Goal: Task Accomplishment & Management: Complete application form

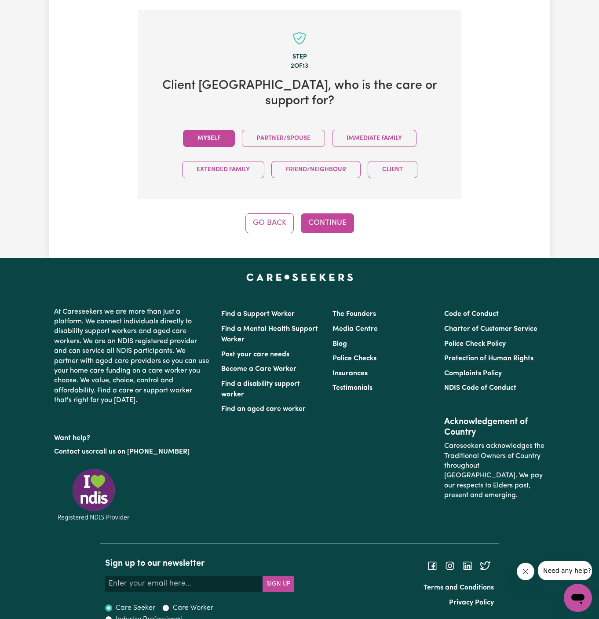
click at [224, 130] on button "Myself" at bounding box center [209, 138] width 52 height 17
click at [332, 213] on button "Continue" at bounding box center [327, 222] width 53 height 19
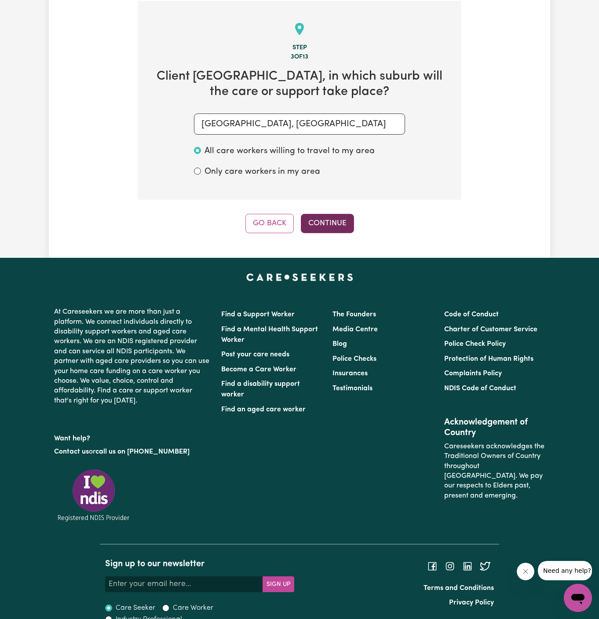
click at [335, 216] on button "Continue" at bounding box center [327, 223] width 53 height 19
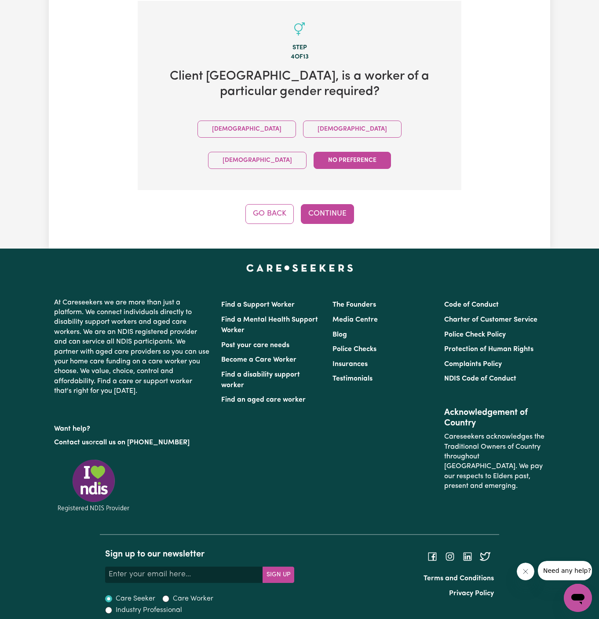
scroll to position [287, 0]
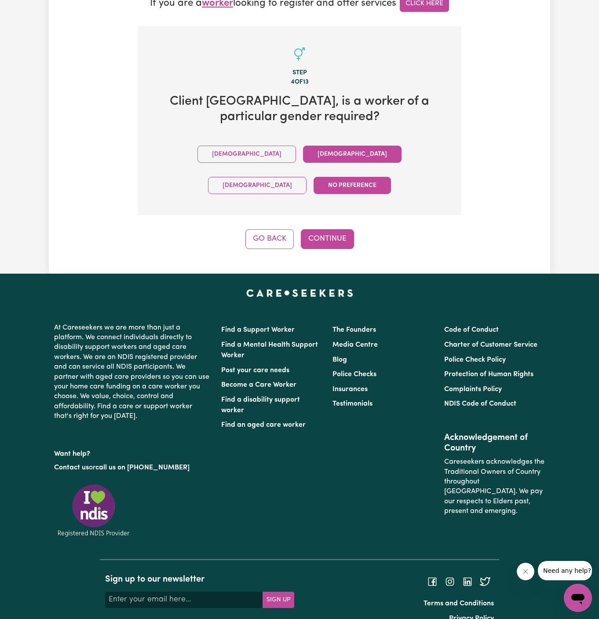
click at [303, 150] on button "[DEMOGRAPHIC_DATA]" at bounding box center [352, 154] width 98 height 17
click at [322, 229] on button "Continue" at bounding box center [327, 238] width 53 height 19
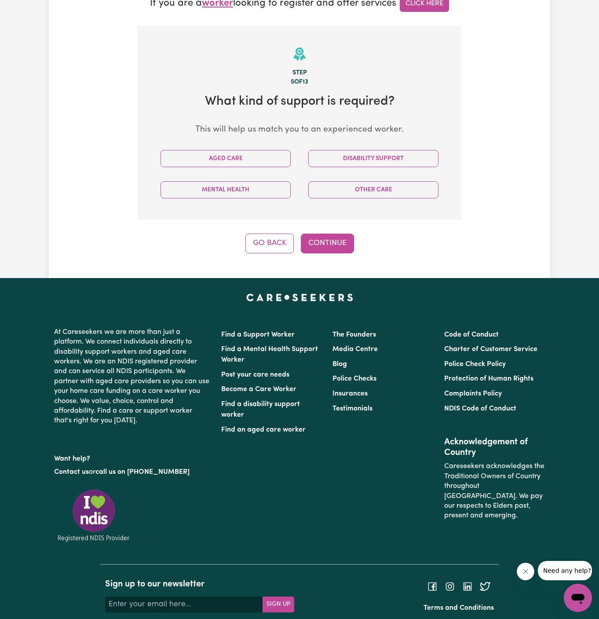
scroll to position [312, 0]
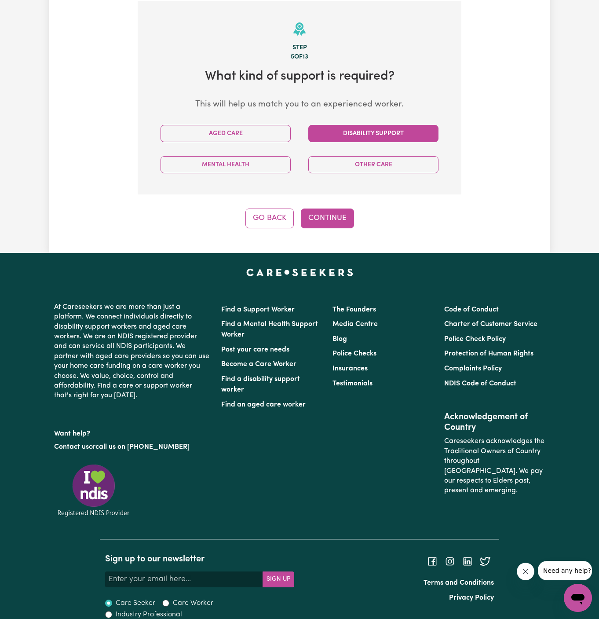
click at [375, 141] on button "Disability Support" at bounding box center [373, 133] width 130 height 17
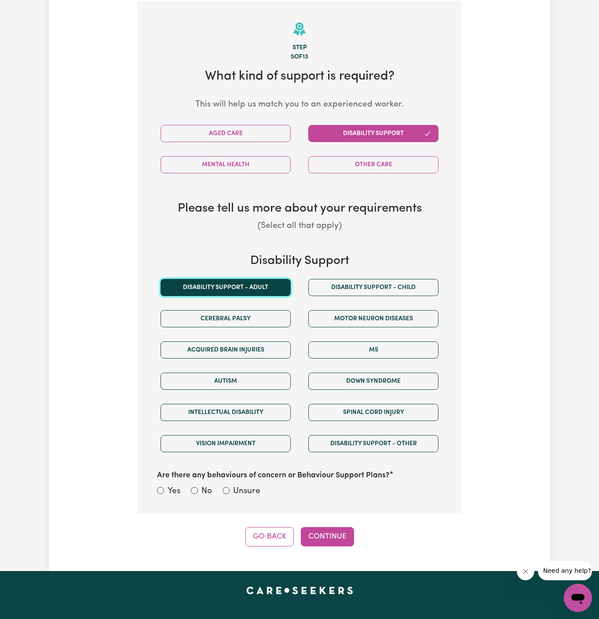
click at [267, 281] on button "Disability support - Adult" at bounding box center [225, 287] width 130 height 17
click at [240, 481] on div "Are there any behaviours of concern or Behaviour Support Plans? Yes No Unsure" at bounding box center [299, 478] width 295 height 39
click at [247, 489] on label "Unsure" at bounding box center [246, 491] width 27 height 13
click at [230, 489] on input "Unsure" at bounding box center [225, 490] width 7 height 7
radio input "true"
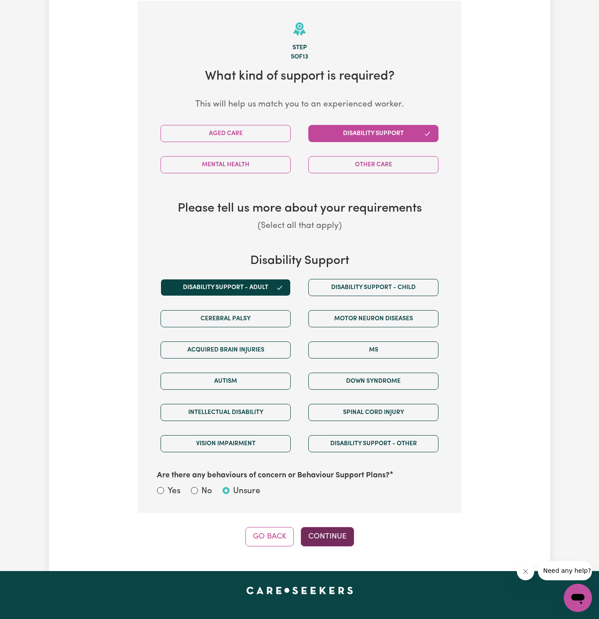
click at [318, 532] on button "Continue" at bounding box center [327, 536] width 53 height 19
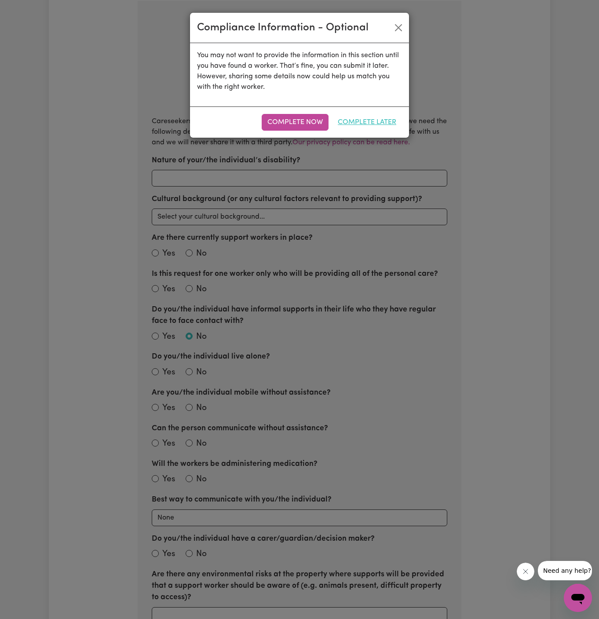
click at [368, 122] on button "Complete Later" at bounding box center [367, 122] width 70 height 17
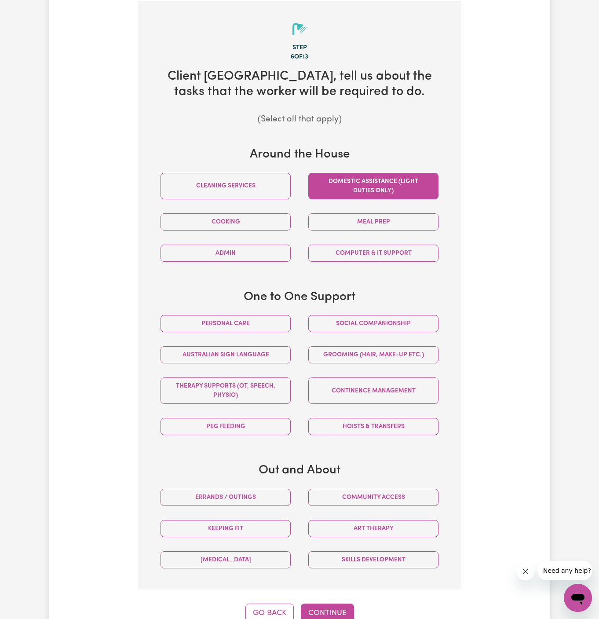
click at [360, 192] on button "Domestic assistance (light duties only)" at bounding box center [373, 186] width 130 height 26
click at [388, 220] on button "Meal prep" at bounding box center [373, 221] width 130 height 17
click at [388, 241] on div "Computer & IT Support" at bounding box center [373, 252] width 148 height 31
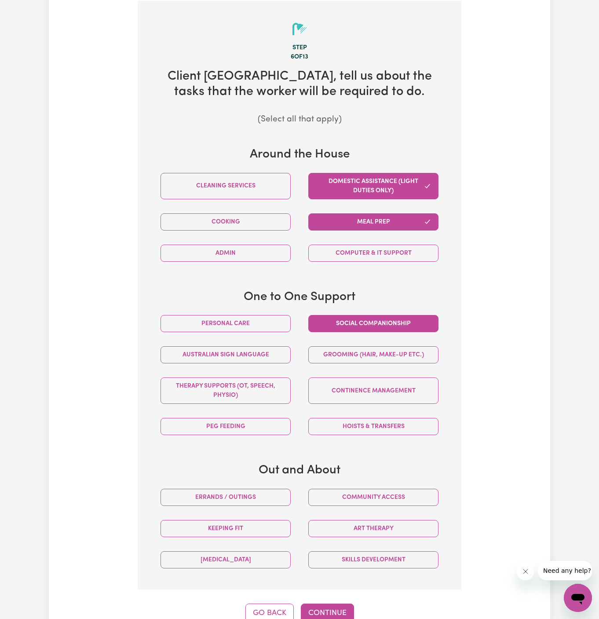
click at [397, 328] on button "Social companionship" at bounding box center [373, 323] width 130 height 17
click at [265, 228] on button "Cooking" at bounding box center [225, 221] width 130 height 17
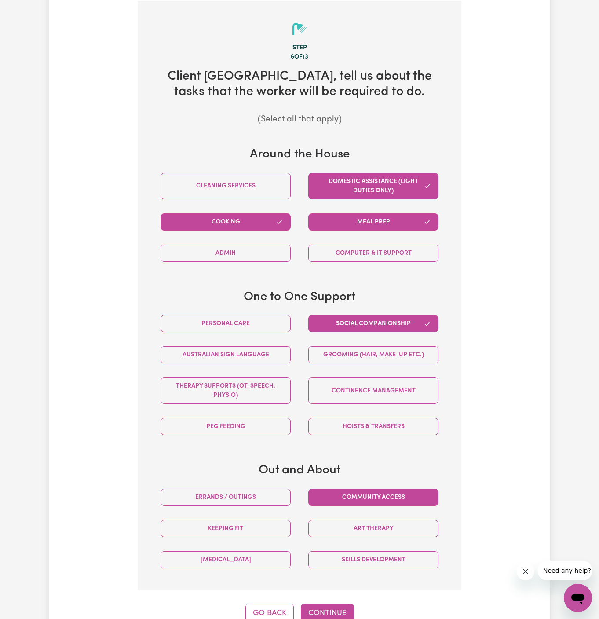
click at [374, 490] on button "Community access" at bounding box center [373, 496] width 130 height 17
click at [270, 490] on button "Errands / Outings" at bounding box center [225, 496] width 130 height 17
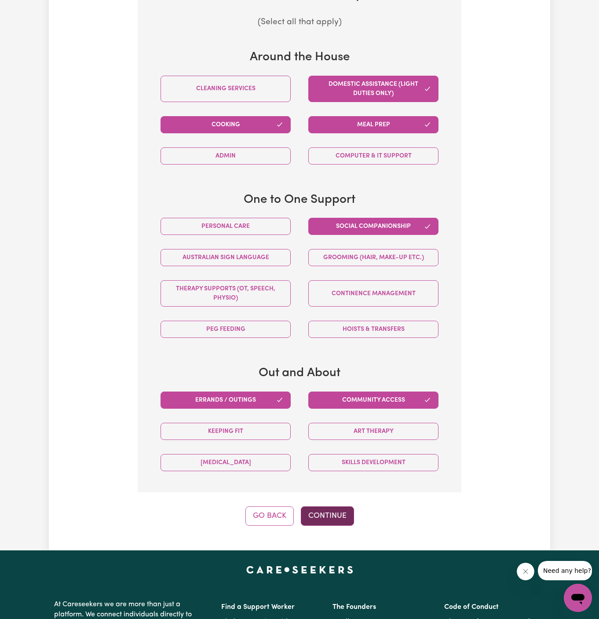
click at [334, 509] on button "Continue" at bounding box center [327, 515] width 53 height 19
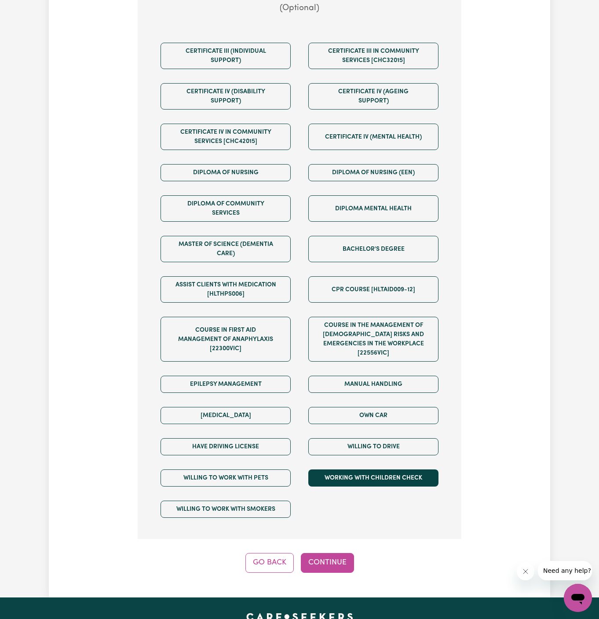
scroll to position [470, 0]
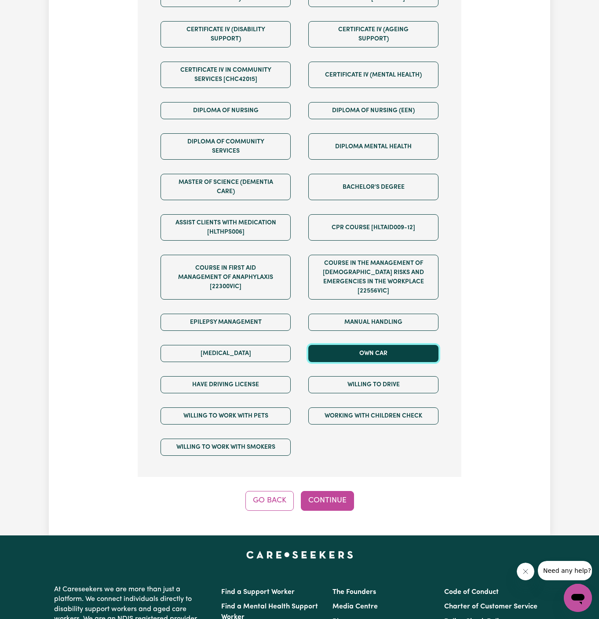
click at [377, 345] on button "Own Car" at bounding box center [373, 353] width 130 height 17
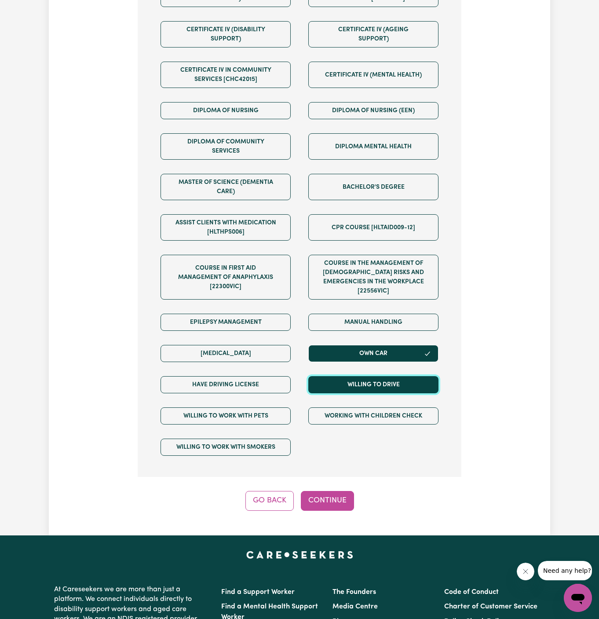
click at [380, 376] on button "Willing to drive" at bounding box center [373, 384] width 130 height 17
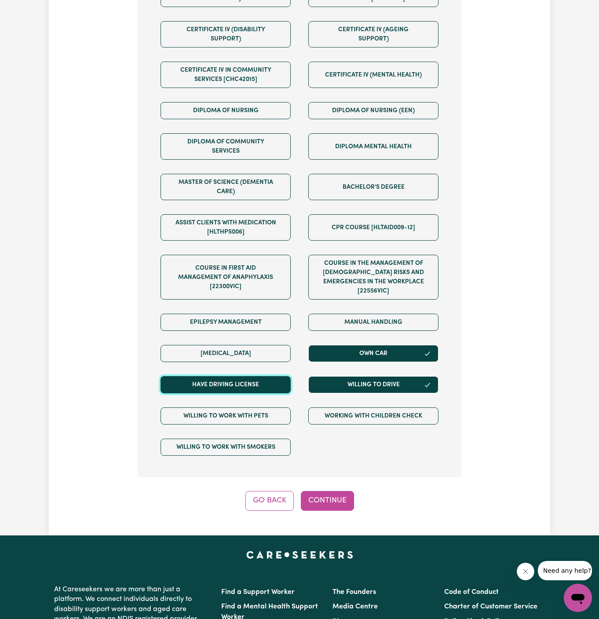
click at [273, 376] on button "Have driving license" at bounding box center [225, 384] width 130 height 17
click at [339, 500] on div "Tell us your care and support requirements Welcome to Careseekers. We are excit…" at bounding box center [299, 48] width 501 height 974
click at [336, 491] on button "Continue" at bounding box center [327, 500] width 53 height 19
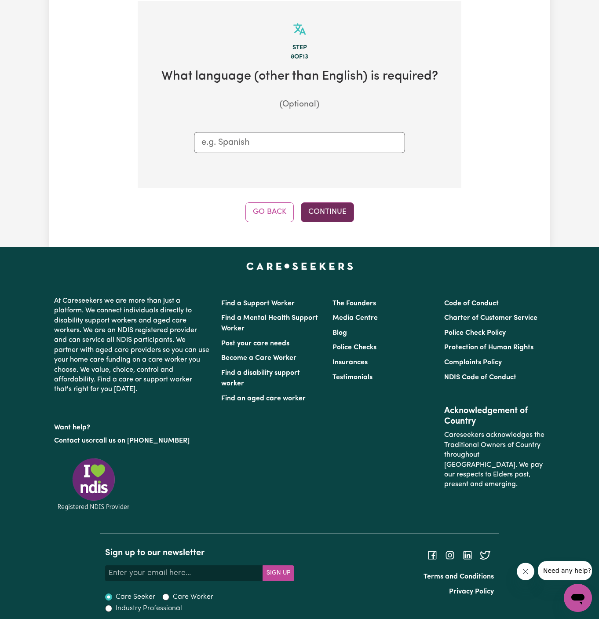
click at [345, 212] on button "Continue" at bounding box center [327, 211] width 53 height 19
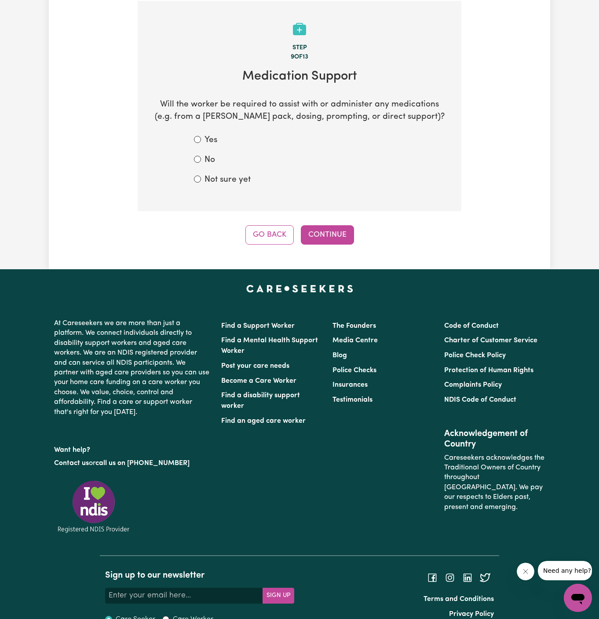
click at [208, 157] on label "No" at bounding box center [209, 160] width 11 height 13
click at [201, 157] on input "No" at bounding box center [197, 159] width 7 height 7
radio input "true"
click at [314, 225] on button "Continue" at bounding box center [327, 234] width 53 height 19
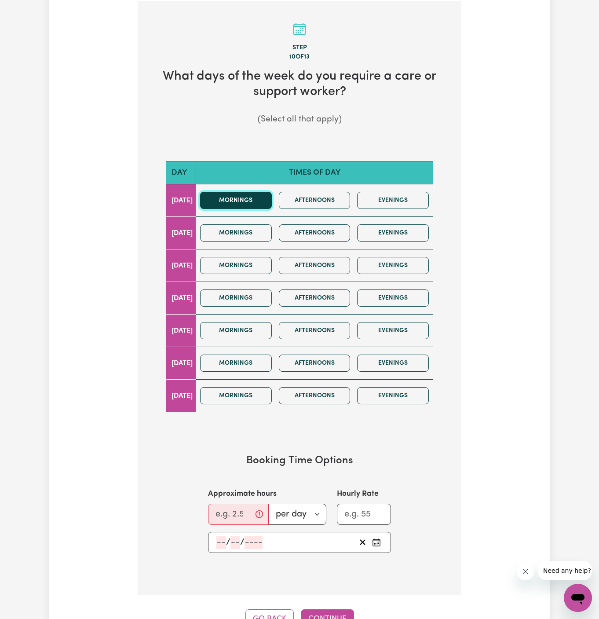
click at [249, 202] on button "Mornings" at bounding box center [236, 200] width 72 height 17
click at [236, 509] on input "Approximate hours" at bounding box center [238, 513] width 61 height 21
type input "1"
click at [223, 539] on input "number" at bounding box center [221, 542] width 10 height 13
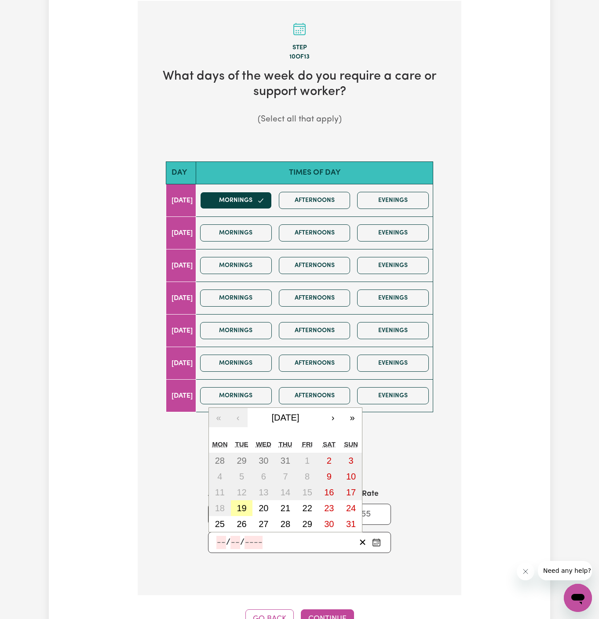
click at [241, 503] on abbr "19" at bounding box center [242, 508] width 10 height 10
type input "[DATE]"
type input "19"
type input "8"
type input "2025"
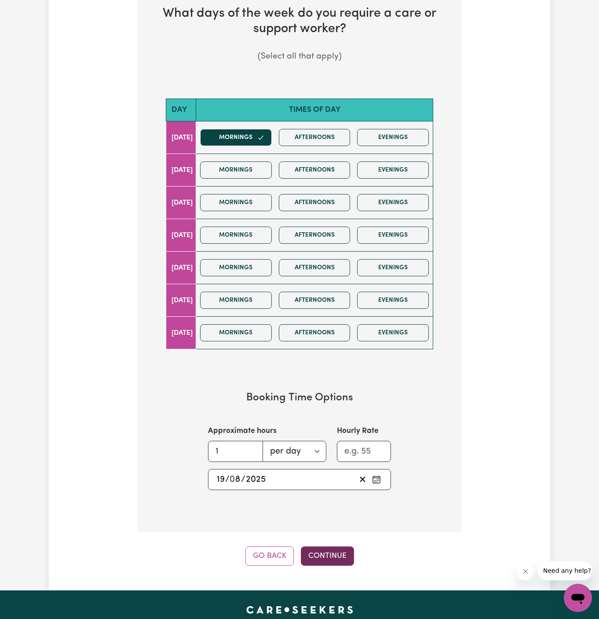
click at [330, 546] on button "Continue" at bounding box center [327, 555] width 53 height 19
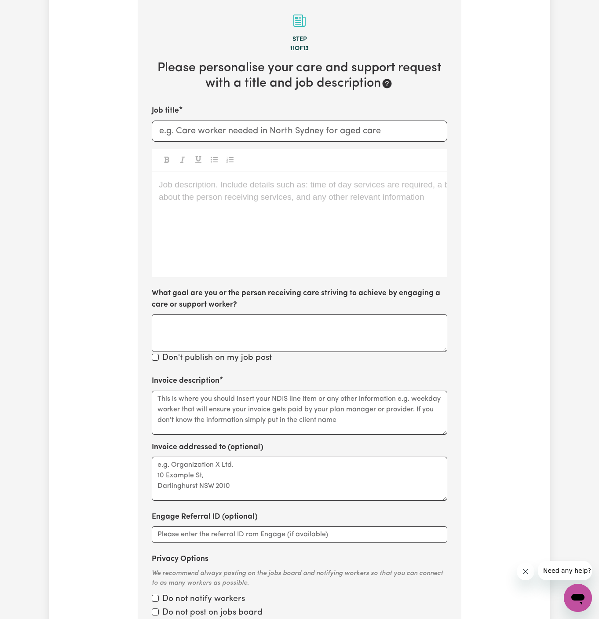
scroll to position [312, 0]
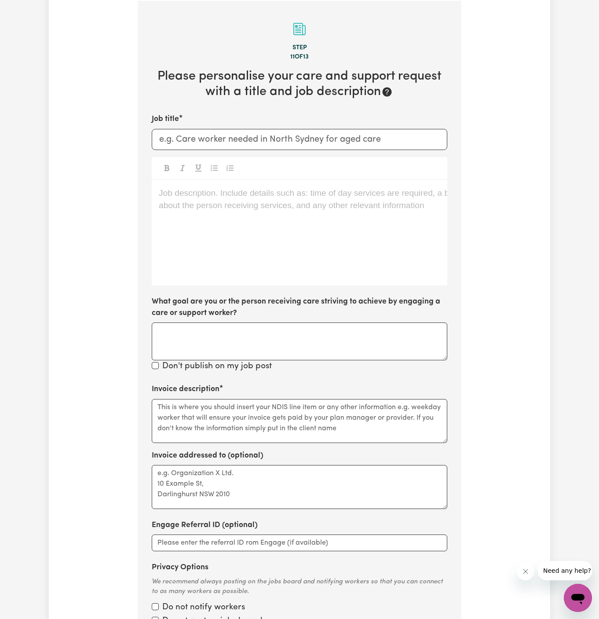
click at [155, 211] on div "Job description. Include details such as: time of day services are required, a …" at bounding box center [299, 233] width 295 height 106
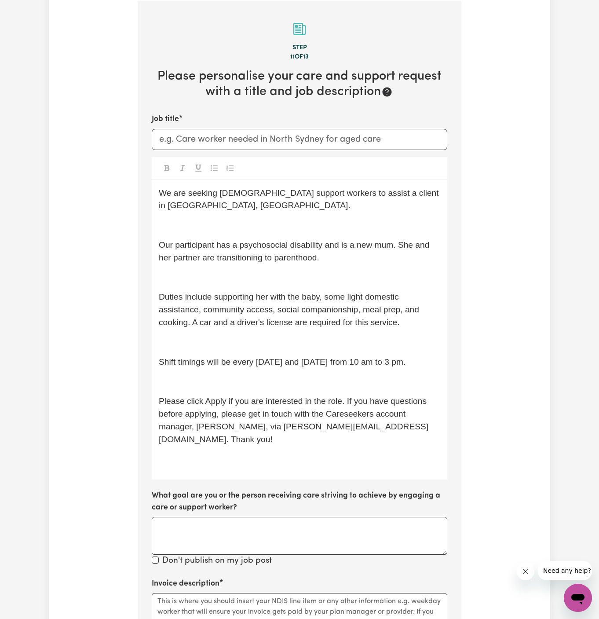
click at [212, 219] on p "﻿" at bounding box center [299, 225] width 281 height 13
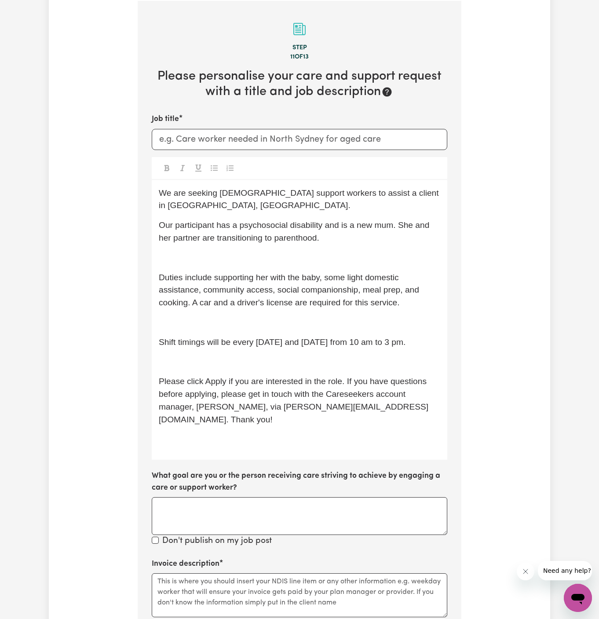
click at [221, 227] on span "Our participant has a psychosocial disability and is a new mum. She and her par…" at bounding box center [295, 231] width 273 height 22
click at [218, 251] on p "﻿" at bounding box center [299, 257] width 281 height 13
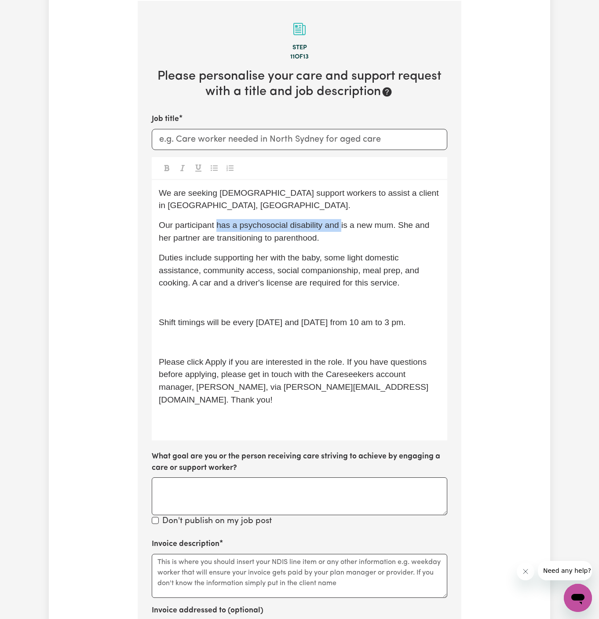
drag, startPoint x: 339, startPoint y: 214, endPoint x: 219, endPoint y: 211, distance: 120.5
click at [219, 220] on span "Our participant has a psychosocial disability and is a new mum. She and her par…" at bounding box center [295, 231] width 273 height 22
click at [366, 220] on span "Our participantis a new mum. She and her partner are transitioning to parenthoo…" at bounding box center [289, 231] width 261 height 22
click at [369, 195] on span "We are seeking [DEMOGRAPHIC_DATA] support workers to assist a client in [GEOGRA…" at bounding box center [300, 199] width 282 height 22
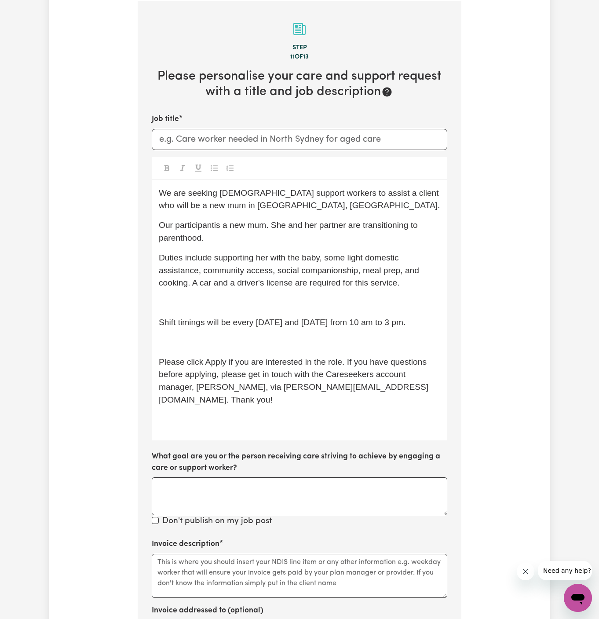
click at [230, 205] on span "We are seeking [DEMOGRAPHIC_DATA] support workers to assist a client who will b…" at bounding box center [301, 199] width 284 height 22
drag, startPoint x: 232, startPoint y: 207, endPoint x: 189, endPoint y: 206, distance: 43.5
click at [188, 206] on span "We are seeking [DEMOGRAPHIC_DATA] support workers to assist a client who will b…" at bounding box center [301, 199] width 284 height 22
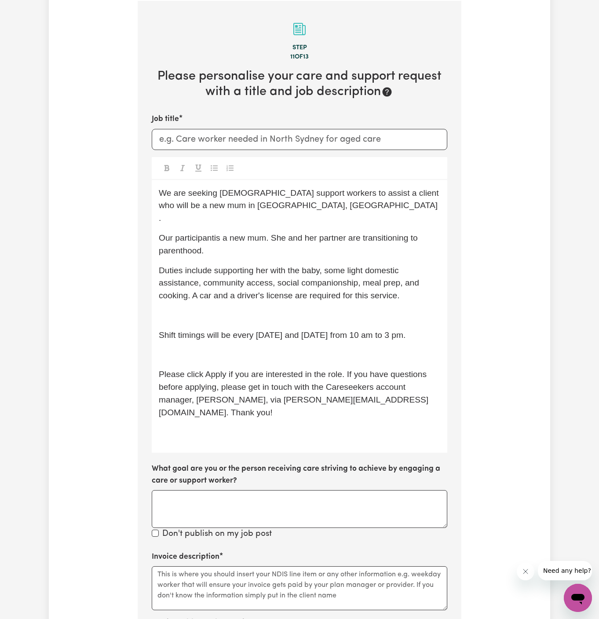
drag, startPoint x: 278, startPoint y: 221, endPoint x: 270, endPoint y: 222, distance: 8.4
click at [278, 233] on span "Our participantis a new mum. She and her partner are transitioning to parenthoo…" at bounding box center [289, 244] width 261 height 22
click at [373, 194] on span "We are seeking [DEMOGRAPHIC_DATA] support workers to assist a client who will b…" at bounding box center [301, 205] width 284 height 35
click at [294, 266] on span "Duties include supporting her with the baby, some light domestic assistance, co…" at bounding box center [290, 283] width 262 height 35
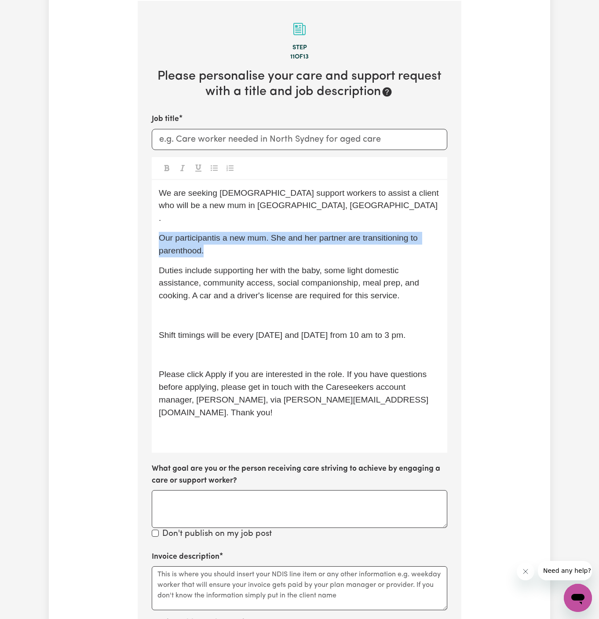
drag, startPoint x: 244, startPoint y: 241, endPoint x: 133, endPoint y: 226, distance: 112.3
click at [133, 226] on div "Tell us your care and support requirements Welcome to Careseekers. We are excit…" at bounding box center [299, 296] width 334 height 1105
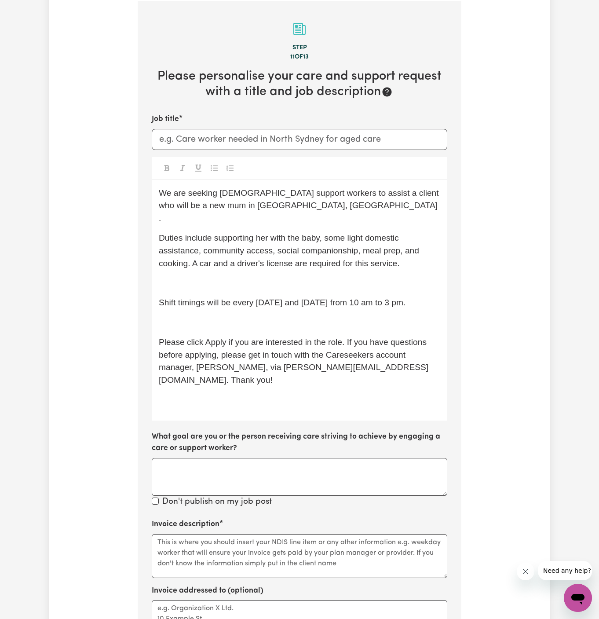
click at [237, 204] on span "We are seeking [DEMOGRAPHIC_DATA] support workers to assist a client who will b…" at bounding box center [300, 205] width 282 height 35
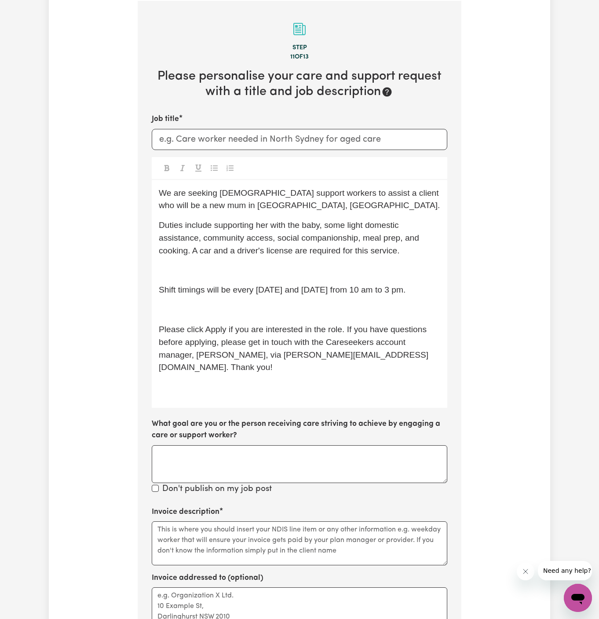
click at [303, 243] on p "Duties include supporting her with the baby, some light domestic assistance, co…" at bounding box center [299, 238] width 281 height 38
click at [157, 273] on div "We are seeking [DEMOGRAPHIC_DATA] support workers to assist a client who will b…" at bounding box center [299, 294] width 295 height 228
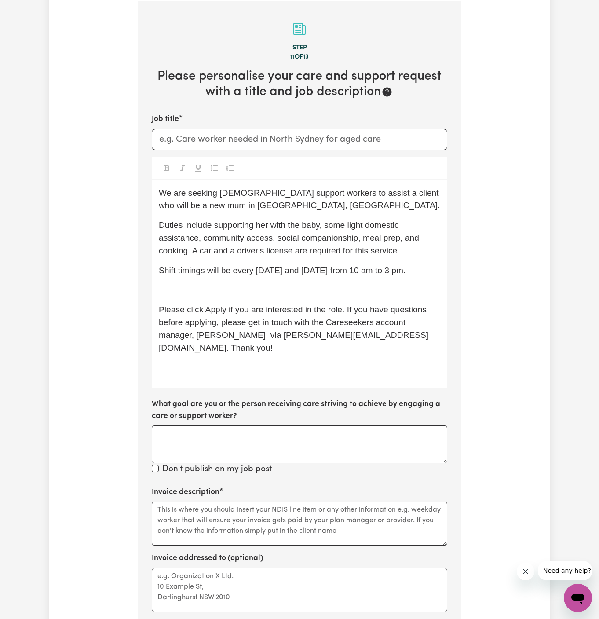
click at [249, 286] on p "﻿" at bounding box center [299, 290] width 281 height 13
drag, startPoint x: 233, startPoint y: 267, endPoint x: 426, endPoint y: 270, distance: 193.5
click at [426, 270] on p "Shift timings will be every [DATE] and [DATE] from 10 am to 3 pm." at bounding box center [299, 270] width 281 height 13
click at [364, 288] on p "﻿" at bounding box center [299, 290] width 281 height 13
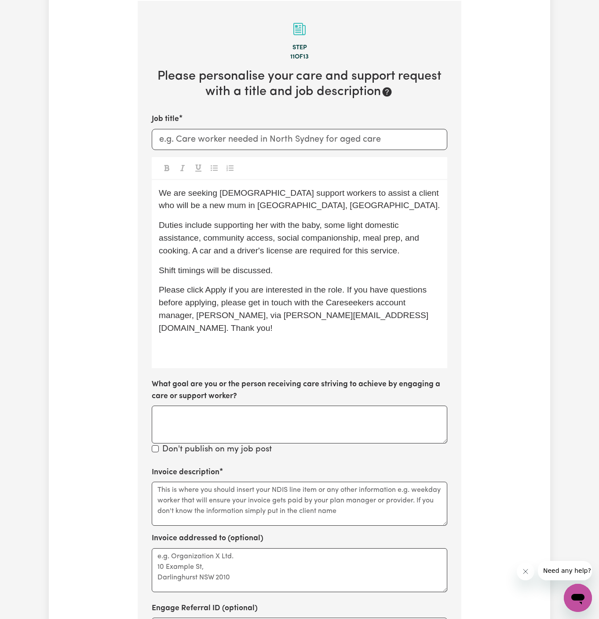
click at [276, 233] on span "Duties include supporting her with the baby, some light domestic assistance, co…" at bounding box center [290, 237] width 262 height 35
click at [301, 209] on p "We are seeking [DEMOGRAPHIC_DATA] support workers to assist a client who will b…" at bounding box center [299, 200] width 281 height 26
click at [352, 209] on p "We are seeking [DEMOGRAPHIC_DATA] support workers to assist a client who will b…" at bounding box center [299, 200] width 281 height 26
click at [345, 210] on p "We are seeking [DEMOGRAPHIC_DATA] support workers to assist a client who will b…" at bounding box center [299, 200] width 281 height 26
click at [236, 219] on p "Duties include supporting her with the baby, some light domestic assistance, co…" at bounding box center [299, 238] width 281 height 38
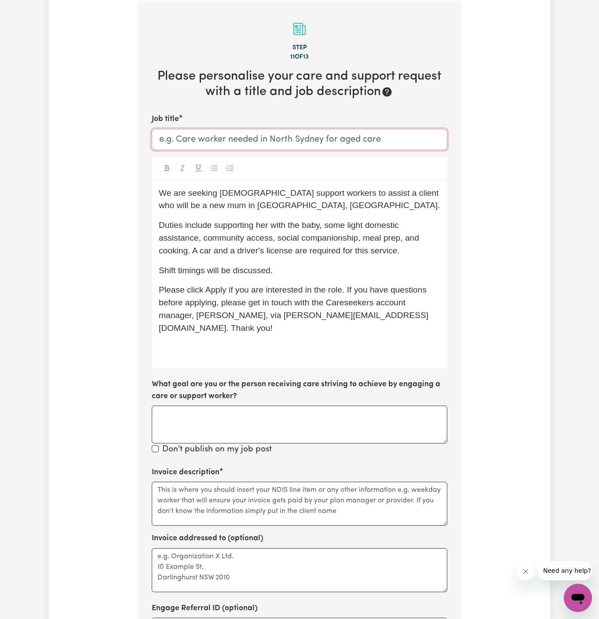
click at [341, 139] on input "Job title" at bounding box center [299, 139] width 295 height 21
drag, startPoint x: 237, startPoint y: 206, endPoint x: 193, endPoint y: 199, distance: 44.5
click at [193, 199] on p "We are seeking [DEMOGRAPHIC_DATA] support workers to assist a client who will b…" at bounding box center [299, 200] width 281 height 26
copy span "delaide, [GEOGRAPHIC_DATA]."
click at [248, 213] on div "We are seeking [DEMOGRAPHIC_DATA] support workers to assist a client who will b…" at bounding box center [299, 274] width 295 height 189
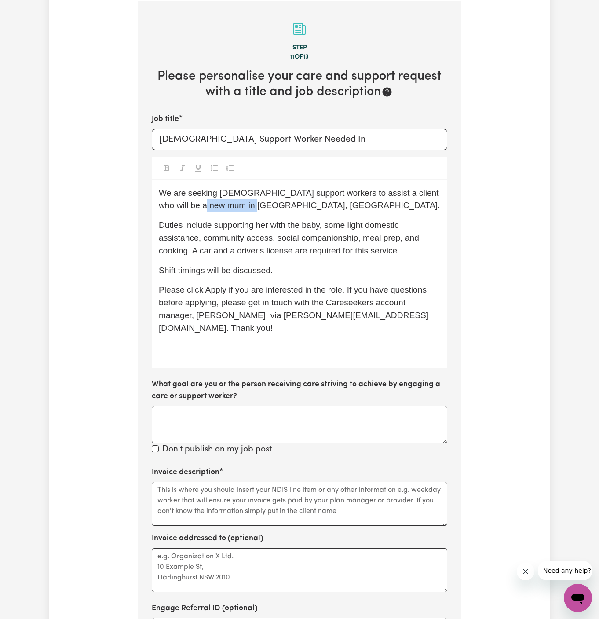
drag, startPoint x: 236, startPoint y: 208, endPoint x: 189, endPoint y: 206, distance: 47.5
click at [189, 206] on span "We are seeking [DEMOGRAPHIC_DATA] support workers to assist a client who will b…" at bounding box center [300, 199] width 282 height 22
copy span "[GEOGRAPHIC_DATA], [GEOGRAPHIC_DATA]"
click at [346, 149] on div "Job title [DEMOGRAPHIC_DATA] Support Worker Needed In We are seeking [DEMOGRAPH…" at bounding box center [299, 284] width 295 height 343
click at [353, 125] on div "Job title [DEMOGRAPHIC_DATA] Support Worker Needed In" at bounding box center [299, 131] width 295 height 36
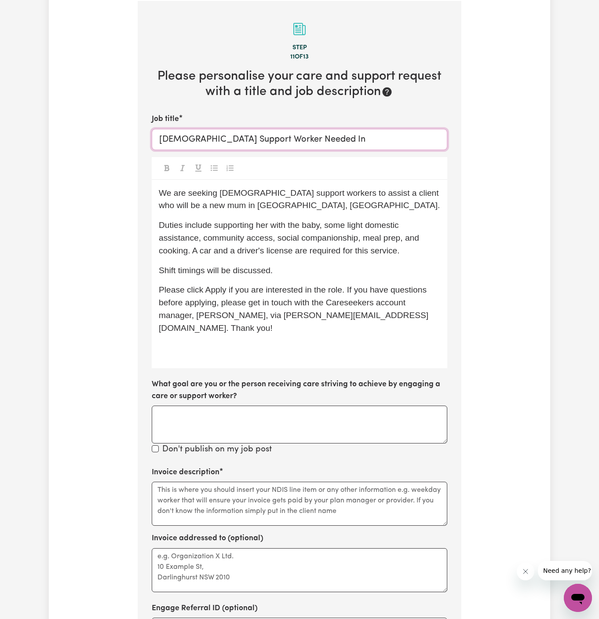
click at [353, 131] on input "[DEMOGRAPHIC_DATA] Support Worker Needed In" at bounding box center [299, 139] width 295 height 21
click at [353, 135] on input "[DEMOGRAPHIC_DATA] Support Worker Needed In" at bounding box center [299, 139] width 295 height 21
paste input "[GEOGRAPHIC_DATA], [GEOGRAPHIC_DATA]"
type input "[DEMOGRAPHIC_DATA] Support Worker Needed In [GEOGRAPHIC_DATA], [GEOGRAPHIC_DATA]"
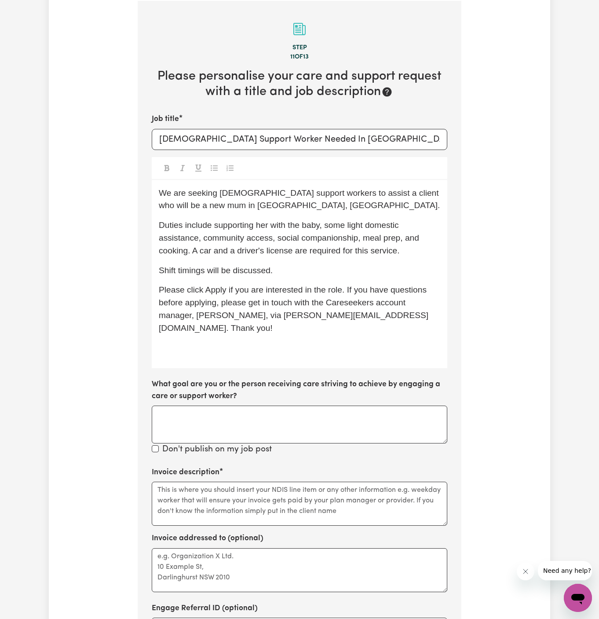
click at [261, 250] on span "Duties include supporting her with the baby, some light domestic assistance, co…" at bounding box center [290, 237] width 262 height 35
click at [267, 342] on p "﻿" at bounding box center [299, 348] width 281 height 13
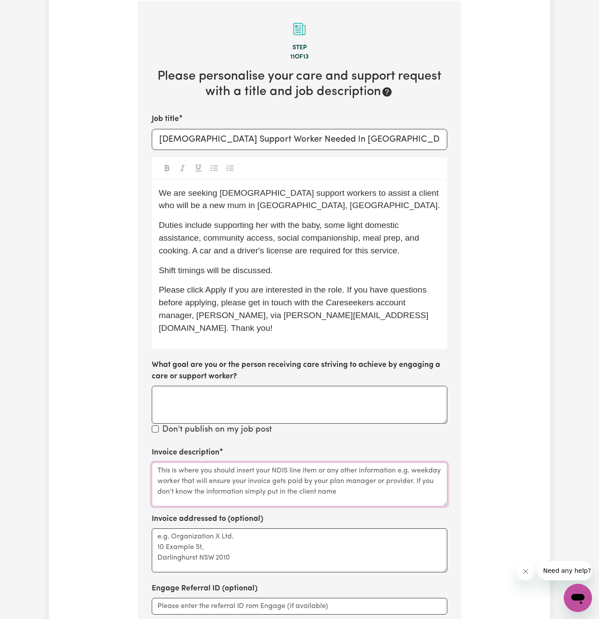
click at [330, 471] on textarea "Invoice description" at bounding box center [299, 484] width 295 height 44
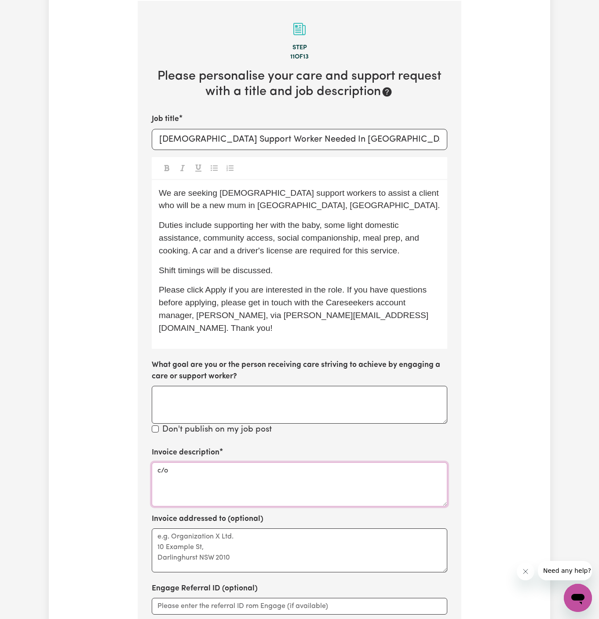
paste textarea "DMC Suppor"
click at [186, 462] on textarea "c/o DMC Suppor" at bounding box center [299, 484] width 295 height 44
click at [262, 447] on div "Invoice description c/o DMC Suppor" at bounding box center [299, 476] width 295 height 59
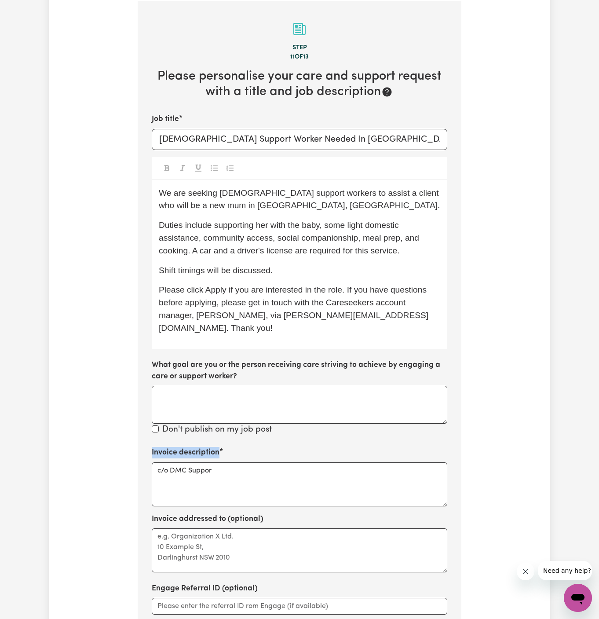
click at [262, 447] on div "Invoice description c/o DMC Suppor" at bounding box center [299, 476] width 295 height 59
click at [262, 462] on textarea "c/o DMC Suppor" at bounding box center [299, 484] width 295 height 44
type textarea "c/o DMC Support"
click at [247, 447] on div "Invoice description c/o DMC Support" at bounding box center [299, 476] width 295 height 59
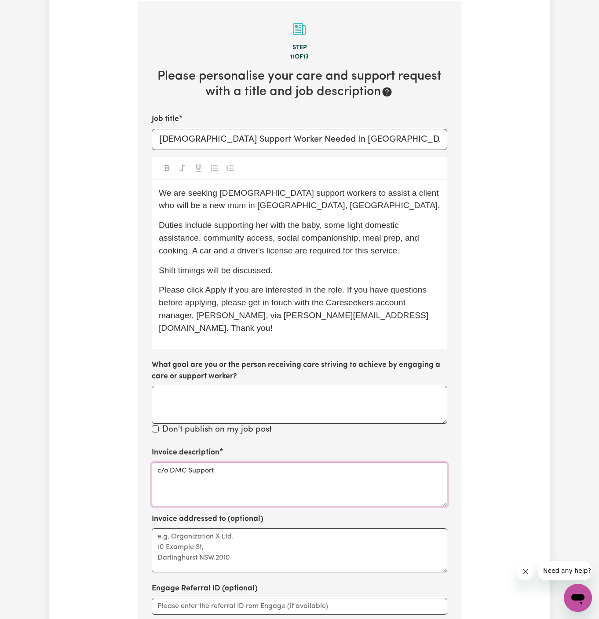
click at [247, 462] on textarea "c/o DMC Support" at bounding box center [299, 484] width 295 height 44
click at [241, 543] on textarea "Invoice addressed to (optional)" at bounding box center [299, 550] width 295 height 44
paste textarea "c/o DMC Support"
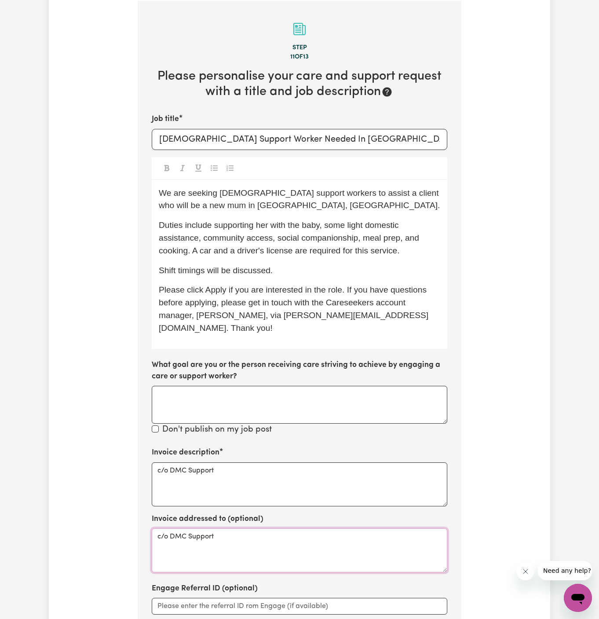
type textarea "c/o DMC Support"
click at [368, 231] on span "Duties include supporting her with the baby, some light domestic assistance, co…" at bounding box center [290, 237] width 262 height 35
click at [195, 254] on span "Duties include supporting her with the baby, some light domestic assistance, co…" at bounding box center [290, 237] width 262 height 35
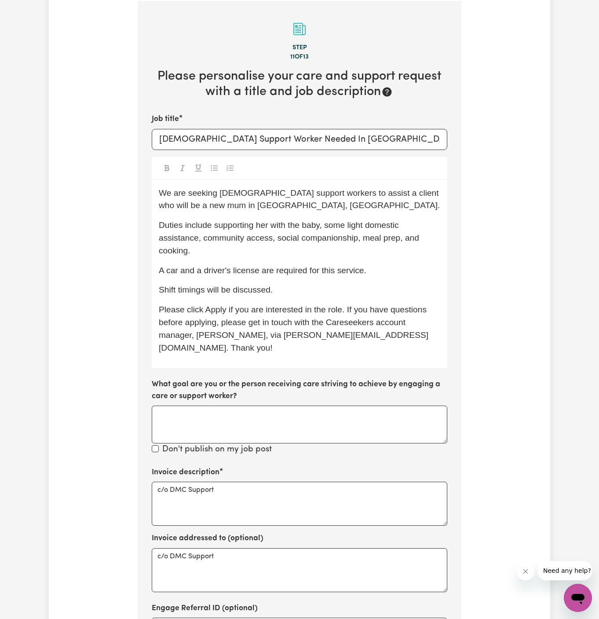
click at [219, 269] on span "A car and a driver's license are required for this service." at bounding box center [263, 270] width 208 height 9
click at [331, 299] on div "We are seeking [DEMOGRAPHIC_DATA] support workers to assist a client who will b…" at bounding box center [299, 274] width 295 height 189
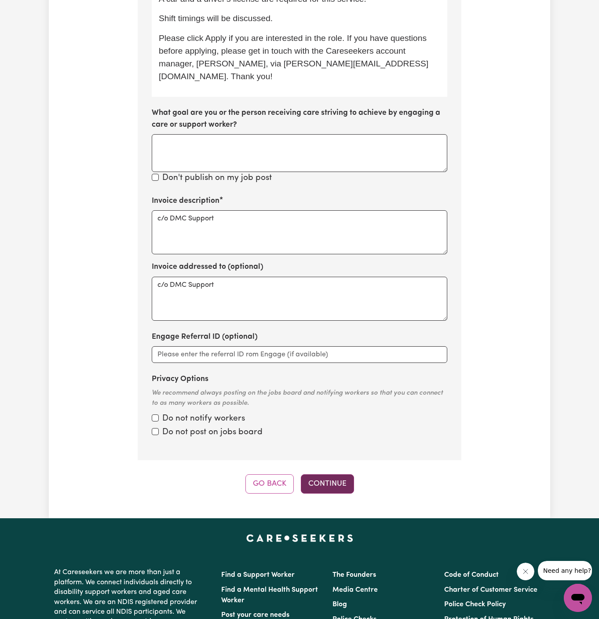
click at [328, 474] on button "Continue" at bounding box center [327, 483] width 53 height 19
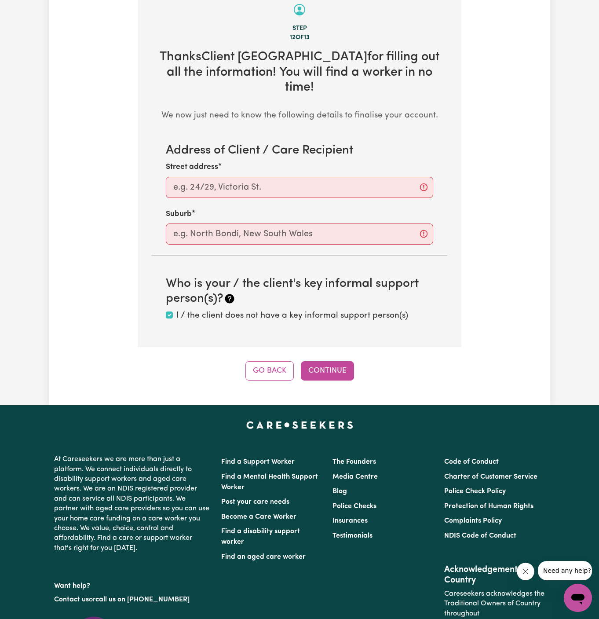
scroll to position [312, 0]
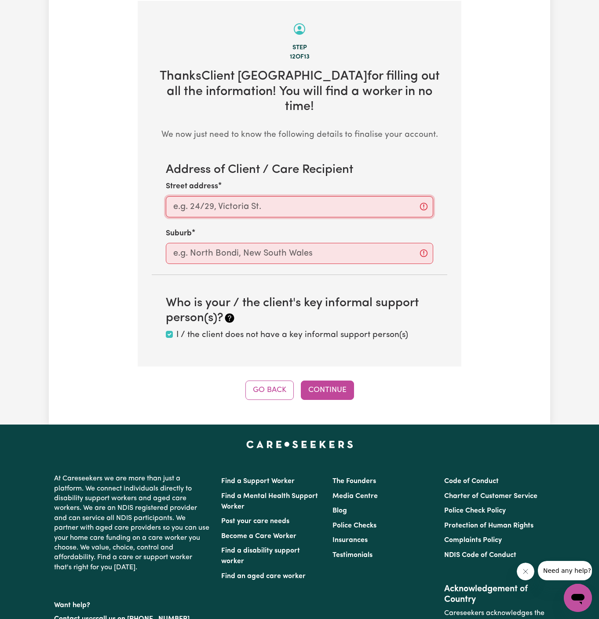
click at [378, 196] on input "Street address" at bounding box center [299, 206] width 267 height 21
paste input "[GEOGRAPHIC_DATA]"
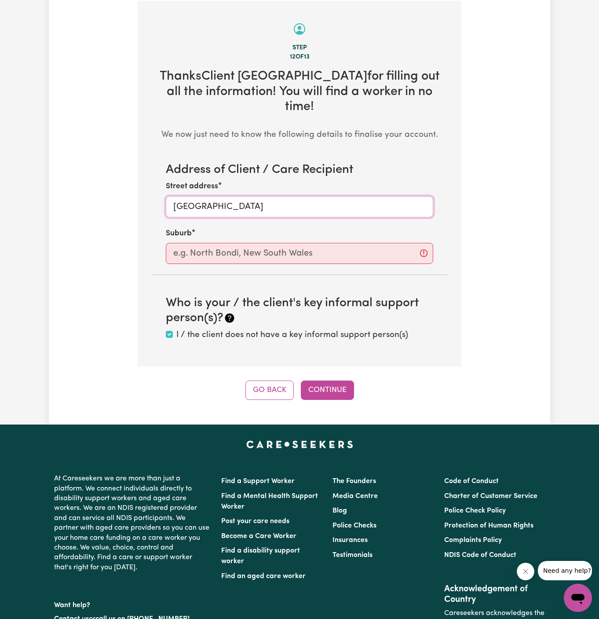
type input "[GEOGRAPHIC_DATA]"
click at [353, 243] on input "text" at bounding box center [299, 253] width 267 height 21
paste input "[GEOGRAPHIC_DATA]"
type input "[GEOGRAPHIC_DATA]"
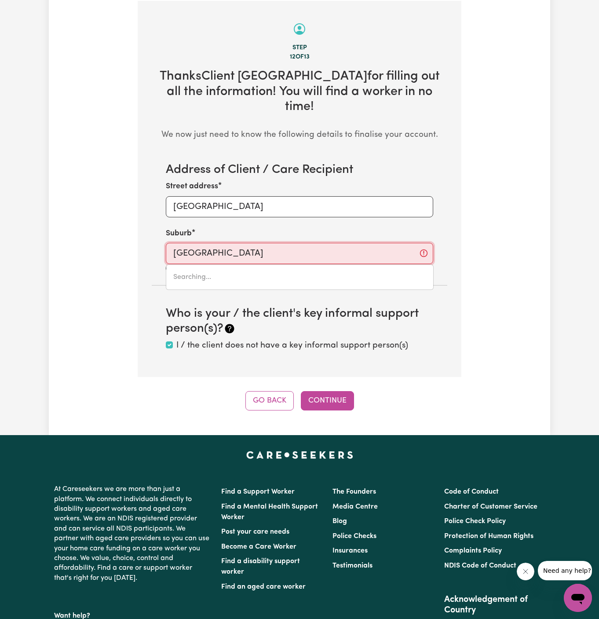
type input "[GEOGRAPHIC_DATA], [GEOGRAPHIC_DATA], 5000"
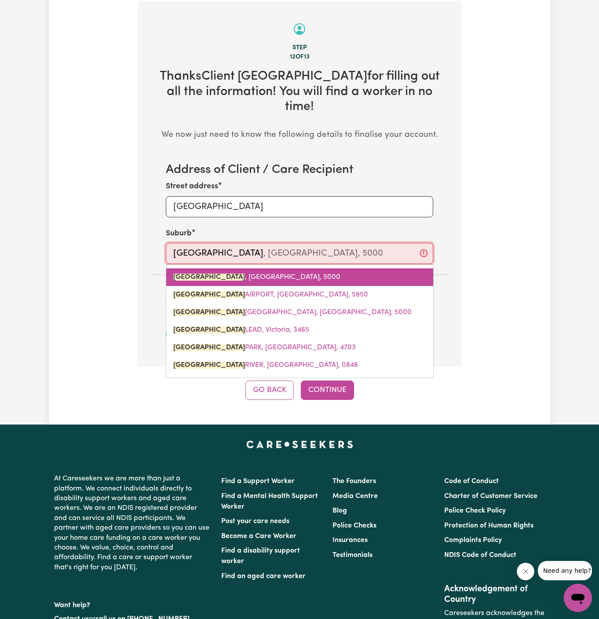
click at [268, 273] on span "[GEOGRAPHIC_DATA] , [GEOGRAPHIC_DATA], 5000" at bounding box center [256, 276] width 167 height 7
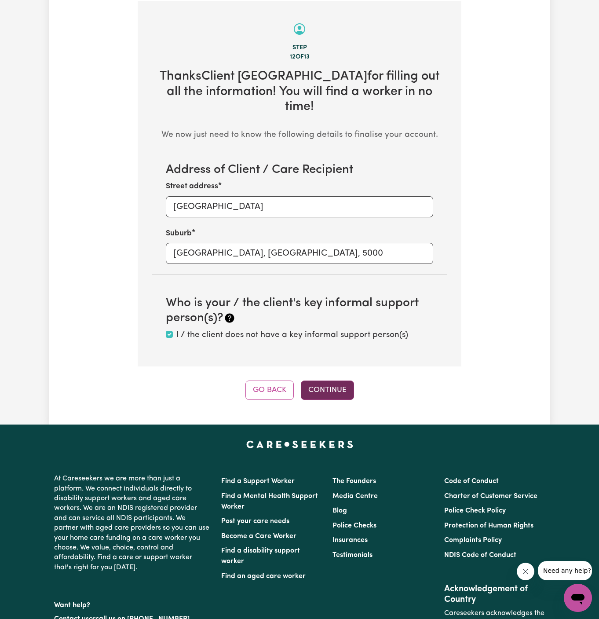
click at [322, 380] on button "Continue" at bounding box center [327, 389] width 53 height 19
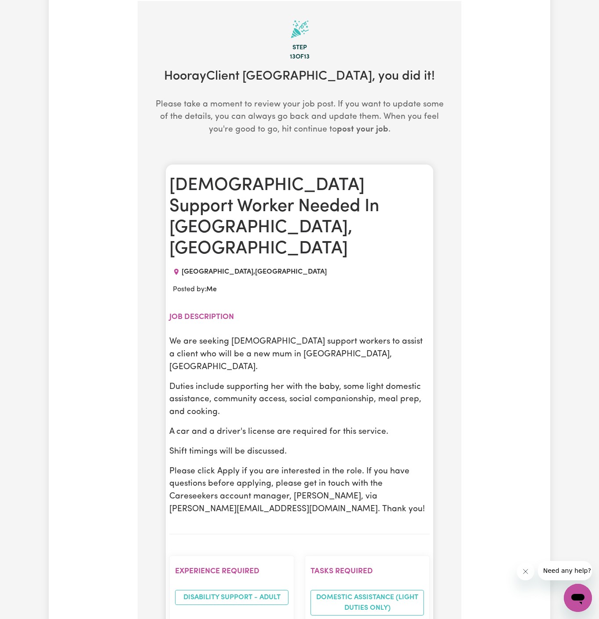
scroll to position [400, 0]
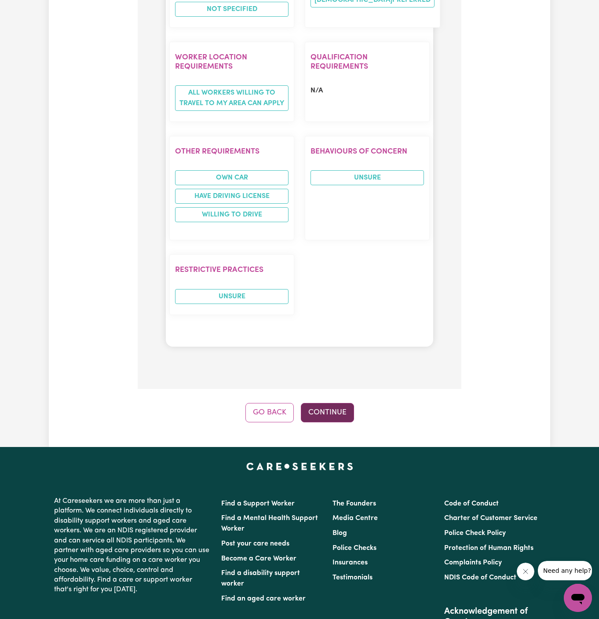
click at [332, 403] on button "Continue" at bounding box center [327, 412] width 53 height 19
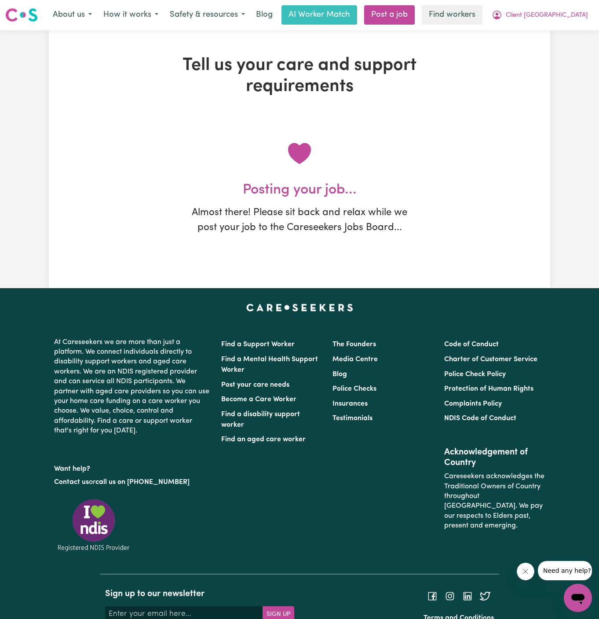
scroll to position [0, 0]
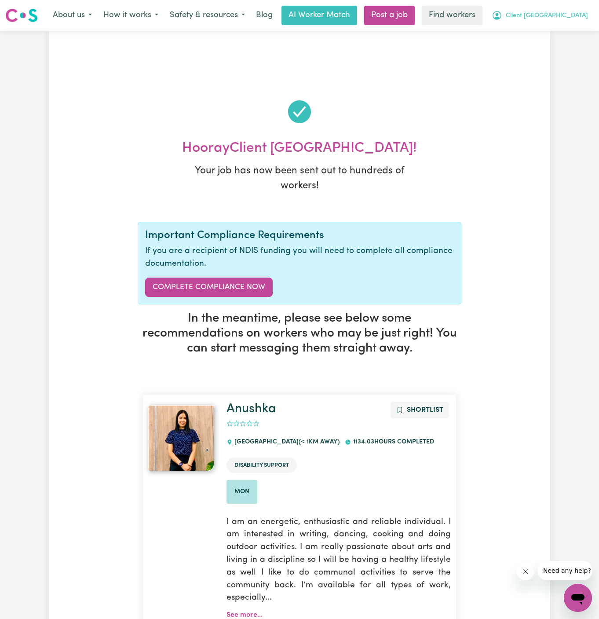
click at [568, 16] on span "Client [GEOGRAPHIC_DATA]" at bounding box center [547, 16] width 82 height 10
click at [568, 32] on link "My Dashboard" at bounding box center [558, 34] width 69 height 17
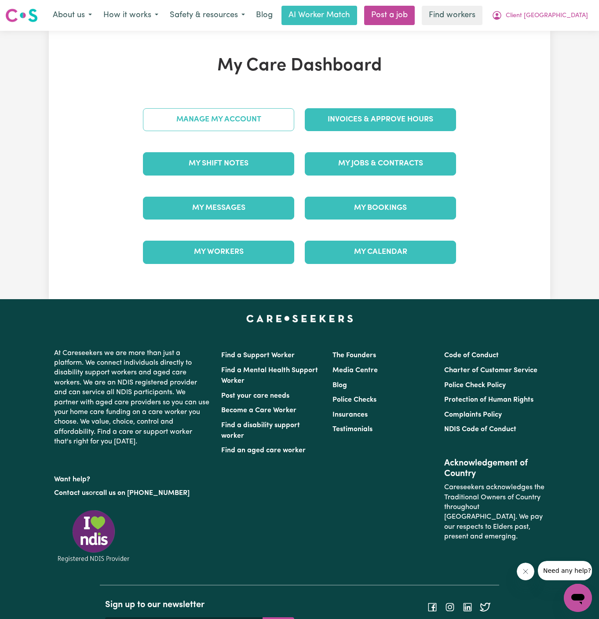
click at [258, 124] on div "Manage My Account" at bounding box center [219, 120] width 162 height 44
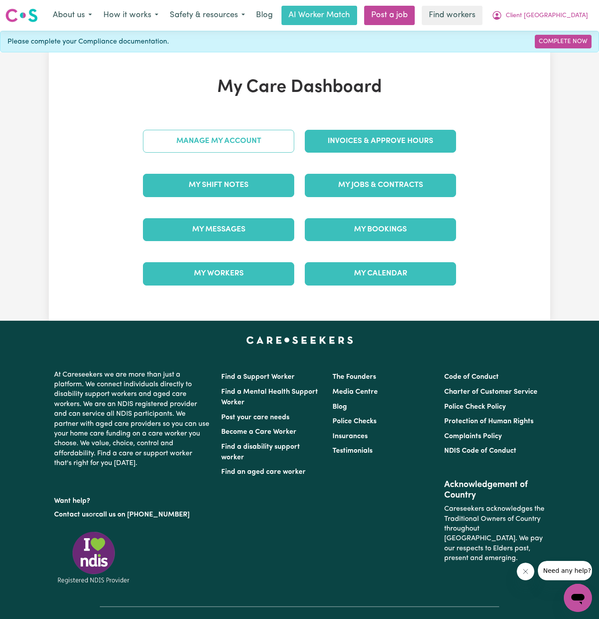
click at [258, 133] on link "Manage My Account" at bounding box center [218, 141] width 151 height 23
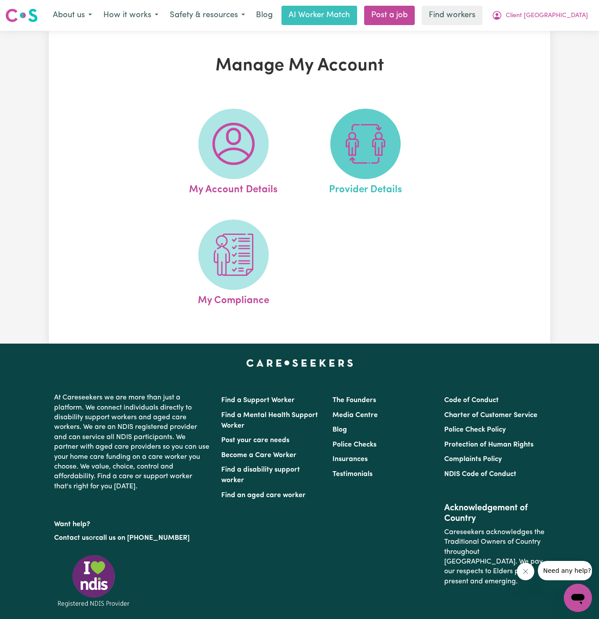
click at [362, 126] on img at bounding box center [365, 144] width 42 height 42
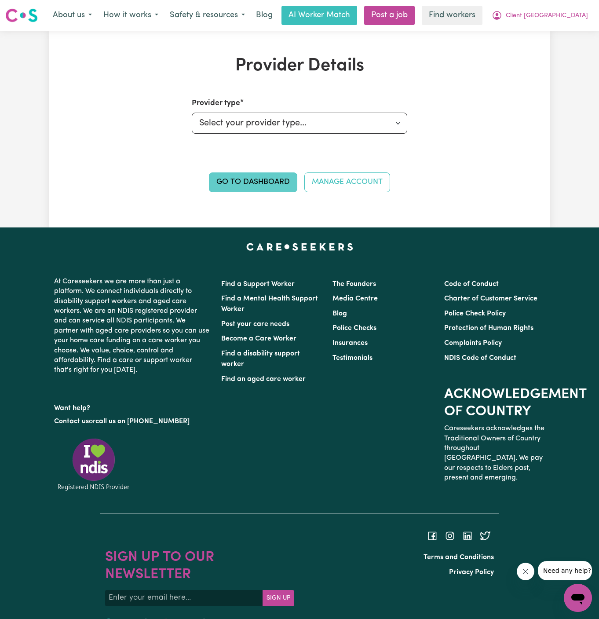
click at [251, 179] on link "Go to Dashboard" at bounding box center [253, 181] width 88 height 19
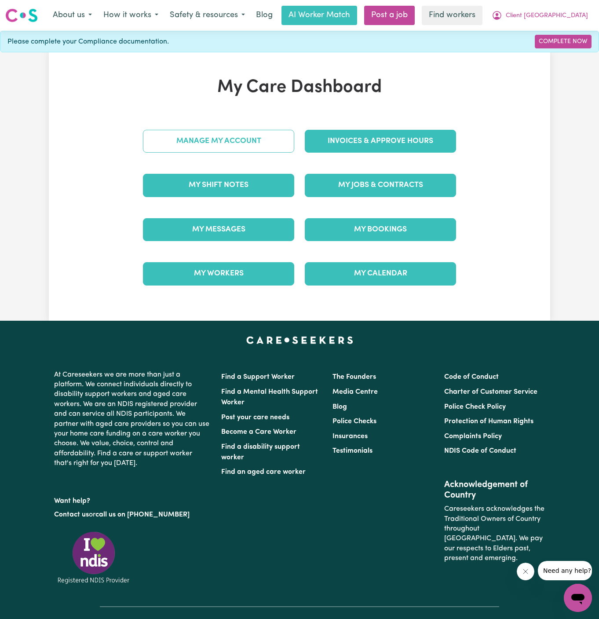
click at [267, 135] on link "Manage My Account" at bounding box center [218, 141] width 151 height 23
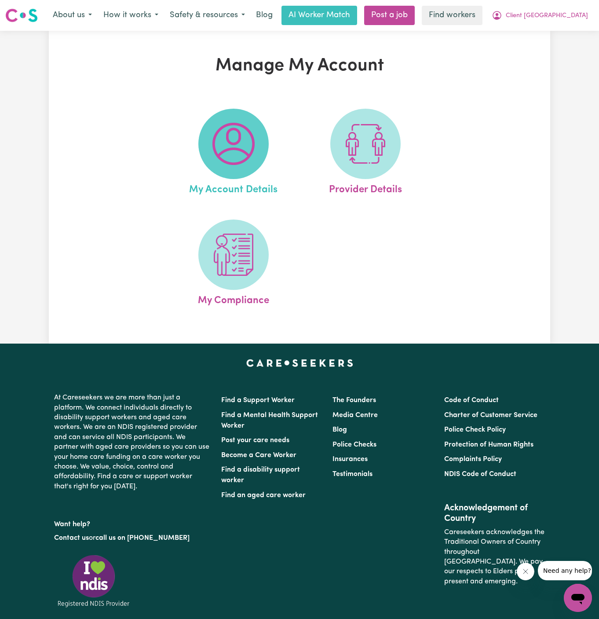
click at [238, 138] on img at bounding box center [233, 144] width 42 height 42
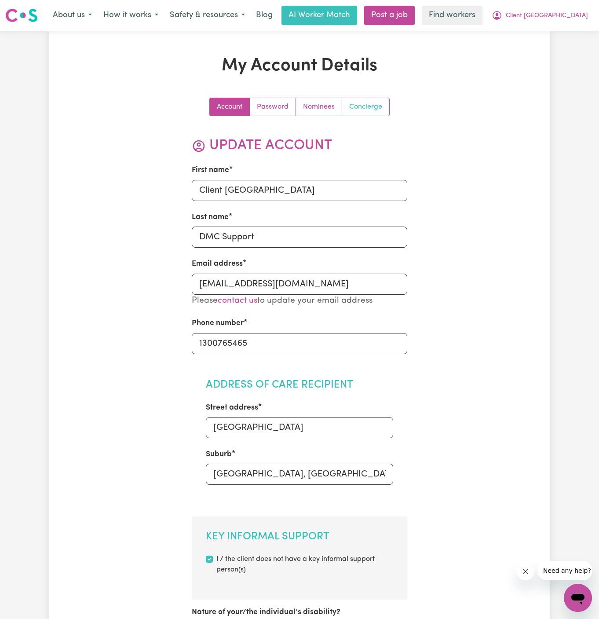
click at [374, 110] on link "Concierge" at bounding box center [365, 107] width 47 height 18
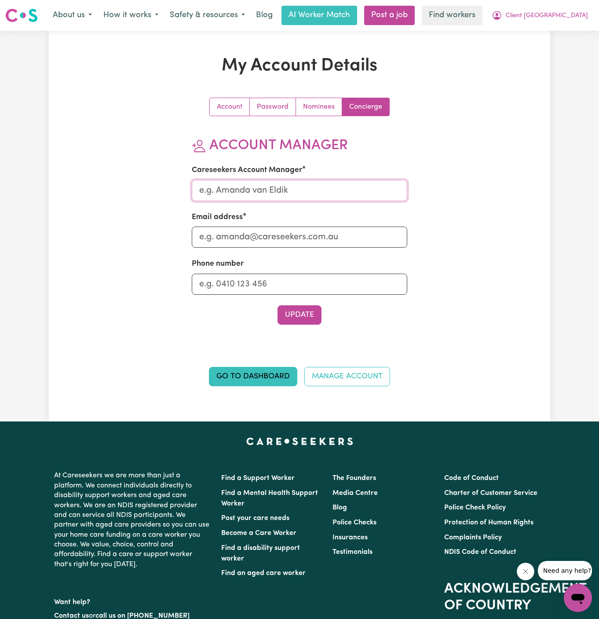
click at [324, 185] on input "Careseekers Account Manager" at bounding box center [300, 190] width 216 height 21
type input "[PERSON_NAME]"
click at [311, 225] on div "Email address" at bounding box center [300, 229] width 216 height 36
click at [311, 229] on input "Email address" at bounding box center [300, 236] width 216 height 21
type input "[PERSON_NAME][EMAIL_ADDRESS][DOMAIN_NAME]"
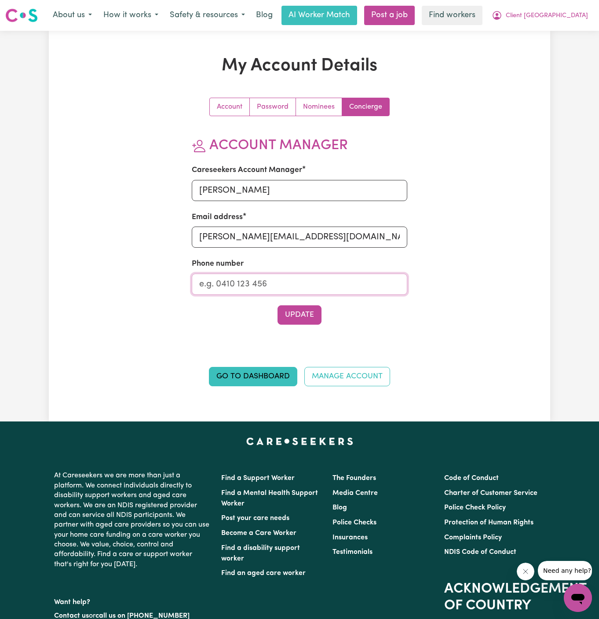
click at [321, 288] on input "Phone number" at bounding box center [300, 283] width 216 height 21
type input "1300765465"
click at [316, 321] on button "Update" at bounding box center [299, 314] width 44 height 19
click at [568, 23] on button "Client [GEOGRAPHIC_DATA]" at bounding box center [540, 15] width 108 height 18
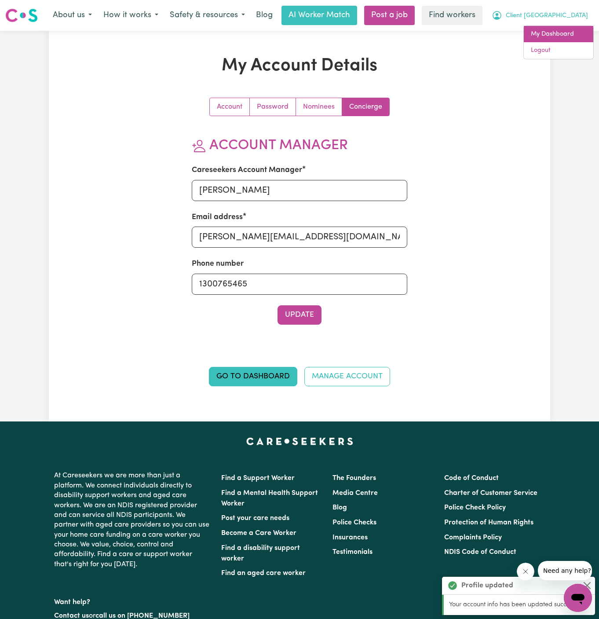
click at [579, 28] on link "My Dashboard" at bounding box center [558, 34] width 69 height 17
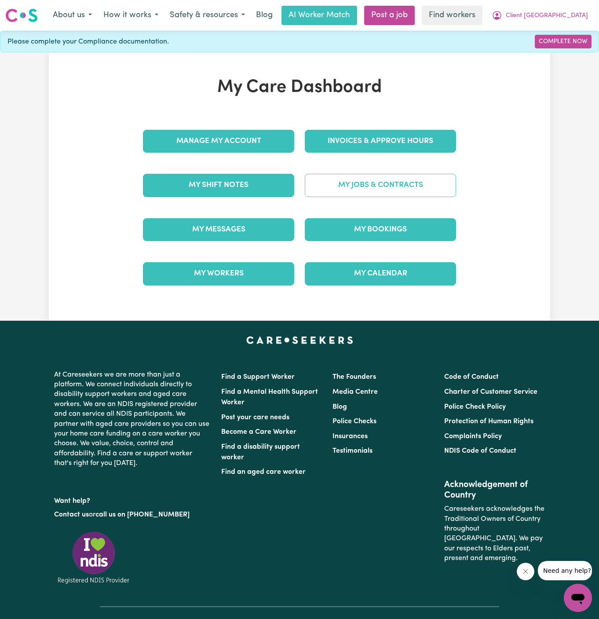
click at [423, 181] on link "My Jobs & Contracts" at bounding box center [380, 185] width 151 height 23
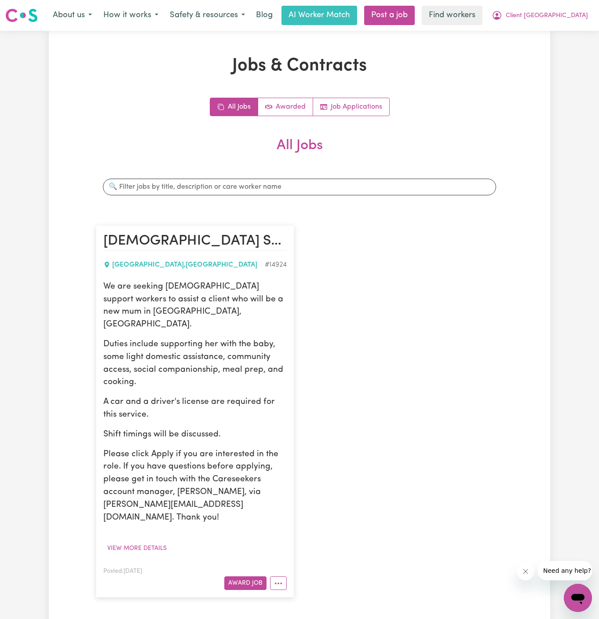
click at [206, 338] on p "Duties include supporting her with the baby, some light domestic assistance, co…" at bounding box center [194, 363] width 183 height 51
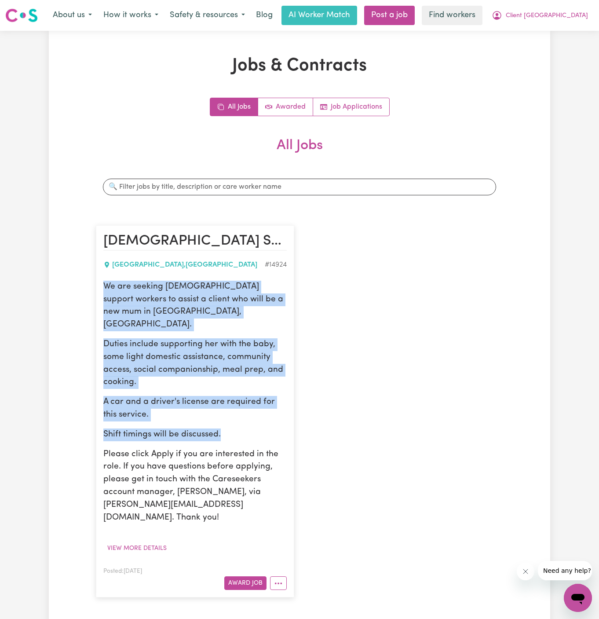
drag, startPoint x: 103, startPoint y: 285, endPoint x: 269, endPoint y: 426, distance: 217.8
click at [269, 426] on div "We are seeking [DEMOGRAPHIC_DATA] support workers to assist a client who will b…" at bounding box center [194, 403] width 183 height 244
copy div "We are seeking [DEMOGRAPHIC_DATA] support workers to assist a client who will b…"
click at [565, 16] on span "Client [GEOGRAPHIC_DATA]" at bounding box center [547, 16] width 82 height 10
click at [565, 45] on link "Logout" at bounding box center [558, 50] width 69 height 17
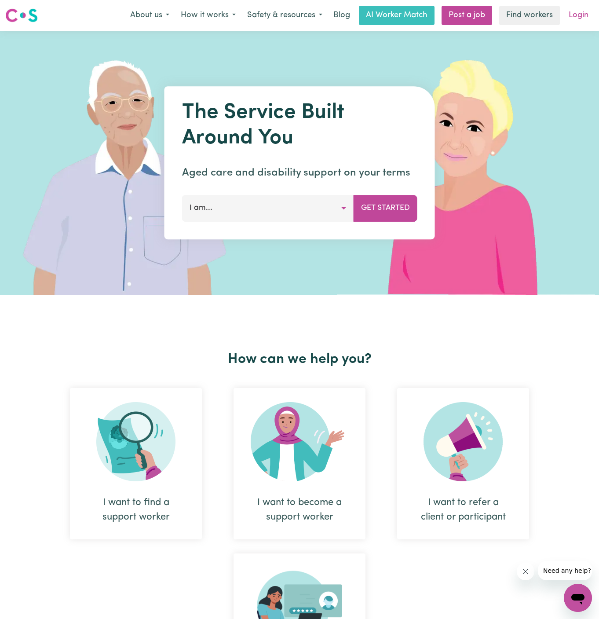
click at [585, 15] on link "Login" at bounding box center [578, 15] width 30 height 19
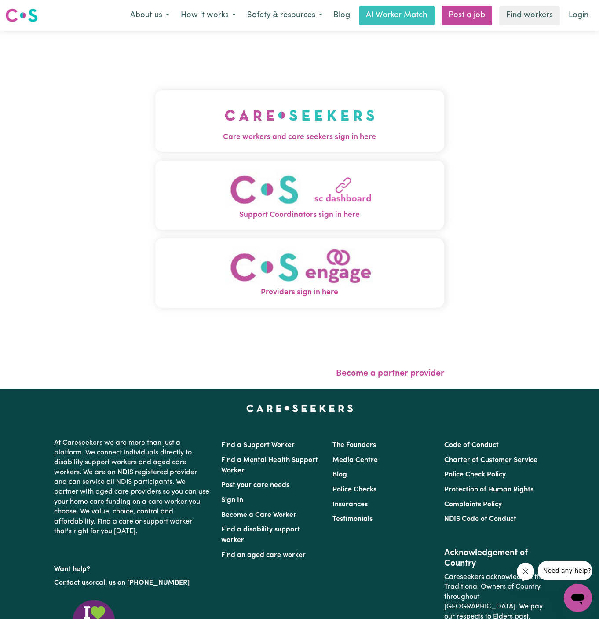
click at [310, 103] on img "Care workers and care seekers sign in here" at bounding box center [300, 115] width 150 height 33
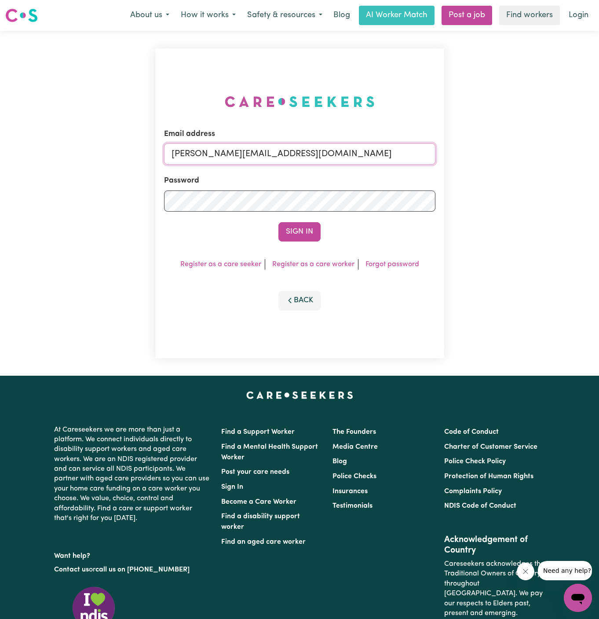
click at [326, 158] on input "[PERSON_NAME][EMAIL_ADDRESS][DOMAIN_NAME]" at bounding box center [299, 153] width 271 height 21
drag, startPoint x: 216, startPoint y: 154, endPoint x: 517, endPoint y: 155, distance: 301.6
click at [517, 155] on div "Email address [EMAIL_ADDRESS][DOMAIN_NAME] Password Sign In Register as a care …" at bounding box center [299, 203] width 599 height 345
drag, startPoint x: 215, startPoint y: 154, endPoint x: 423, endPoint y: 158, distance: 207.6
click at [423, 158] on input "[EMAIL_ADDRESS][DOMAIN_NAME]" at bounding box center [299, 153] width 271 height 21
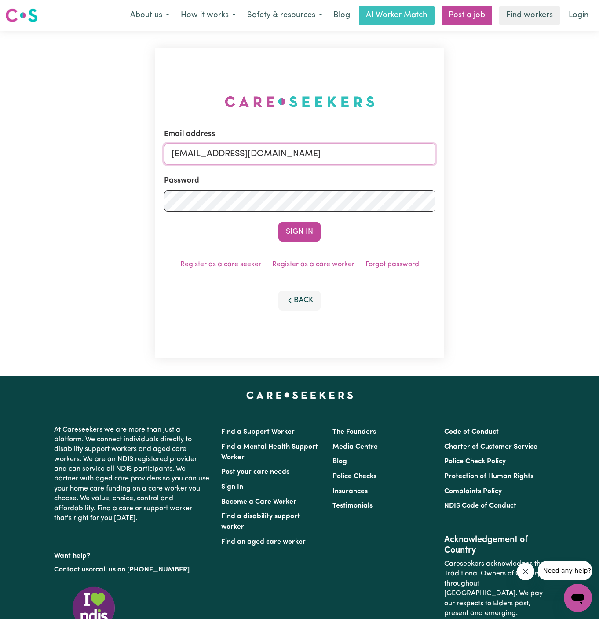
paste input "ClientCabooltureEHS"
type input "[EMAIL_ADDRESS][DOMAIN_NAME]"
click at [278, 222] on button "Sign In" at bounding box center [299, 231] width 42 height 19
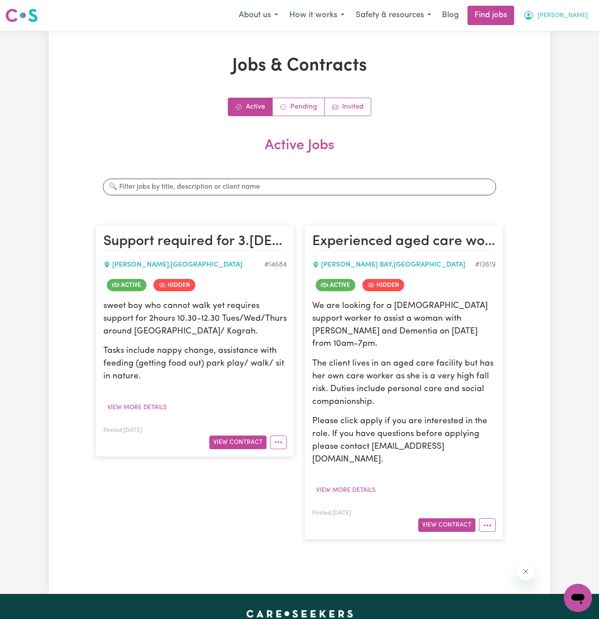
click at [579, 12] on span "Kritika" at bounding box center [562, 16] width 51 height 10
click at [576, 55] on link "My Dashboard" at bounding box center [558, 50] width 69 height 17
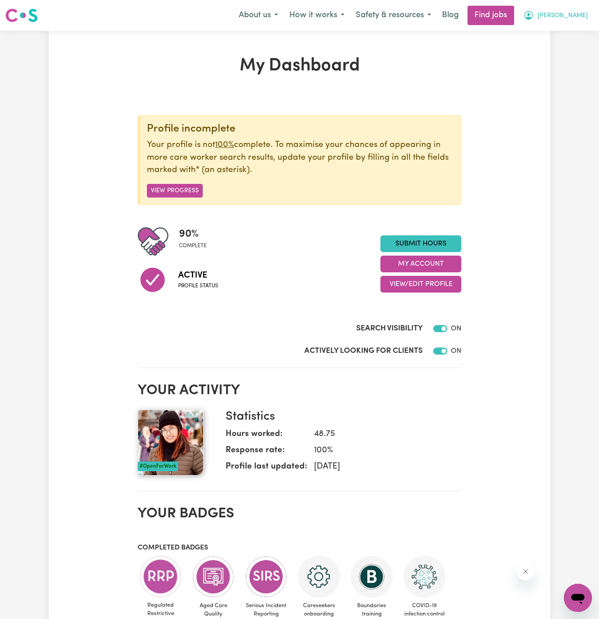
click at [576, 21] on button "Kritika" at bounding box center [555, 15] width 76 height 18
click at [576, 59] on link "Logout" at bounding box center [558, 67] width 69 height 17
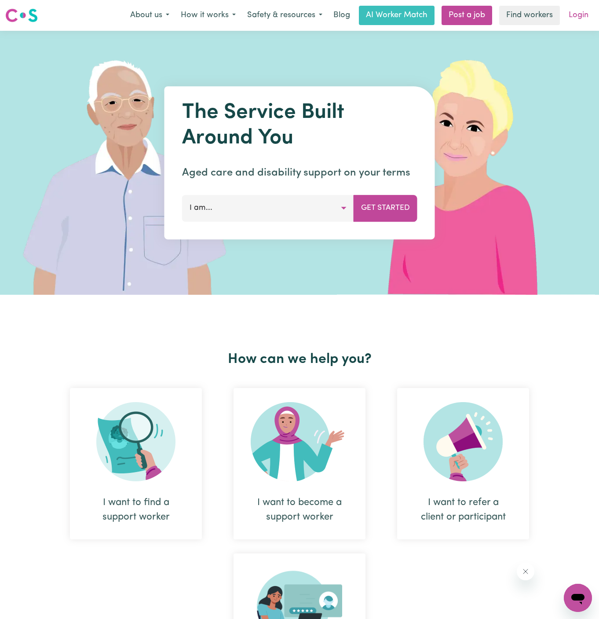
click at [584, 8] on link "Login" at bounding box center [578, 15] width 30 height 19
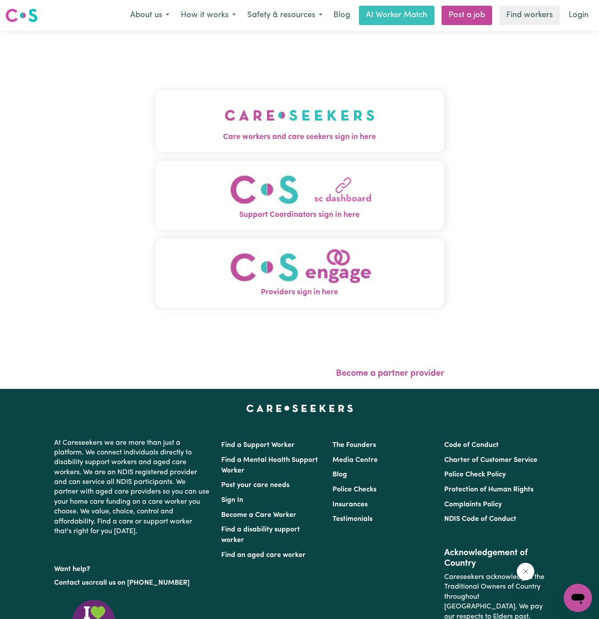
click at [305, 135] on span "Care workers and care seekers sign in here" at bounding box center [299, 136] width 289 height 11
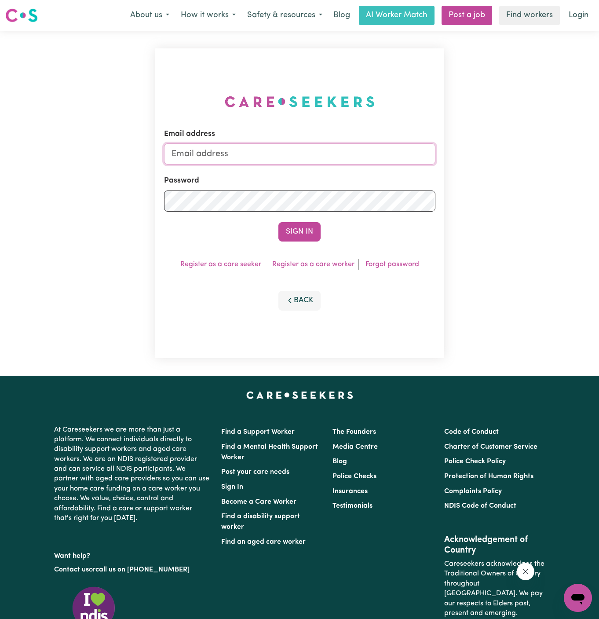
type input "[PERSON_NAME][EMAIL_ADDRESS][DOMAIN_NAME]"
click at [310, 230] on button "Sign In" at bounding box center [299, 231] width 42 height 19
